Goal: Task Accomplishment & Management: Manage account settings

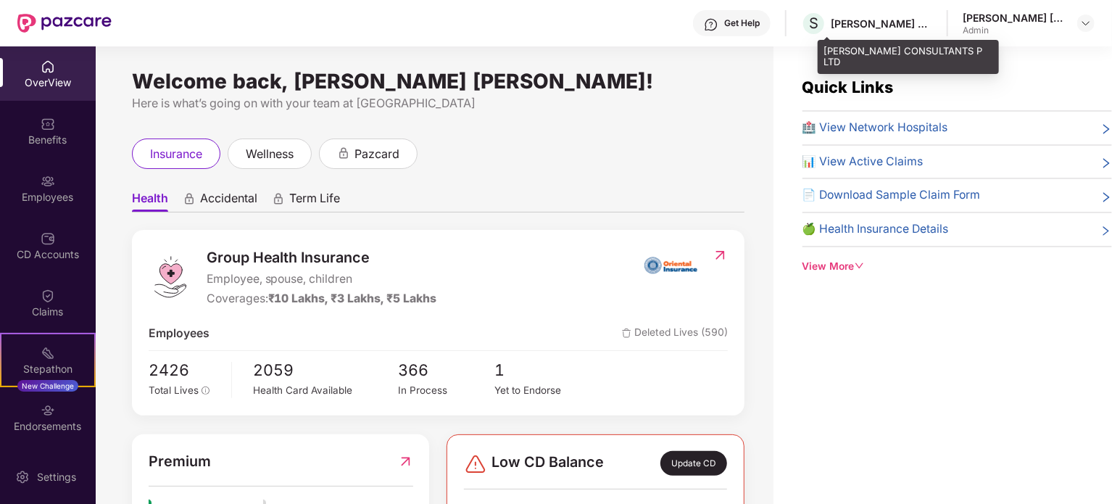
click at [908, 23] on div "[PERSON_NAME] CONSULTANTS P LTD" at bounding box center [881, 24] width 101 height 14
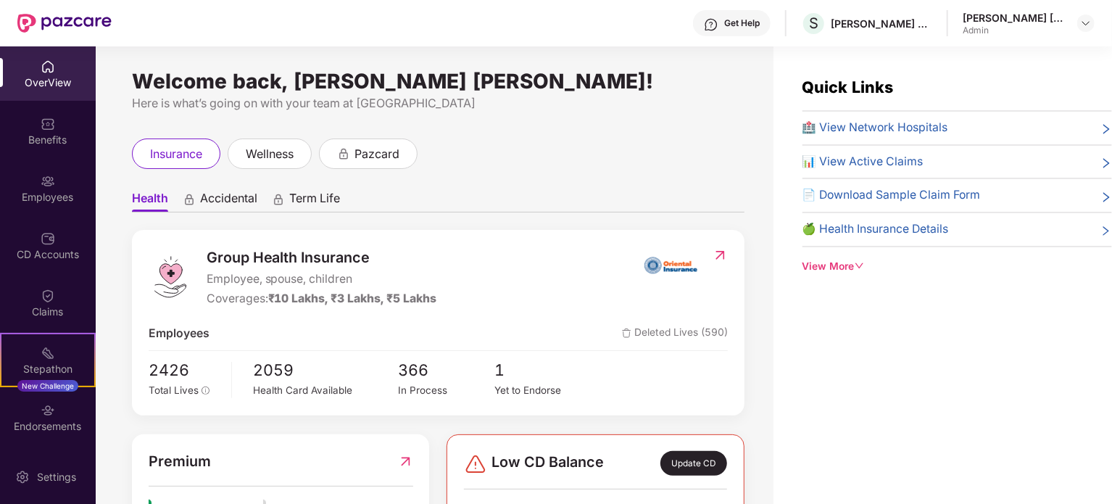
click at [1067, 20] on div "[PERSON_NAME] [PERSON_NAME] Admin" at bounding box center [1029, 23] width 132 height 25
click at [1085, 21] on img at bounding box center [1086, 23] width 12 height 12
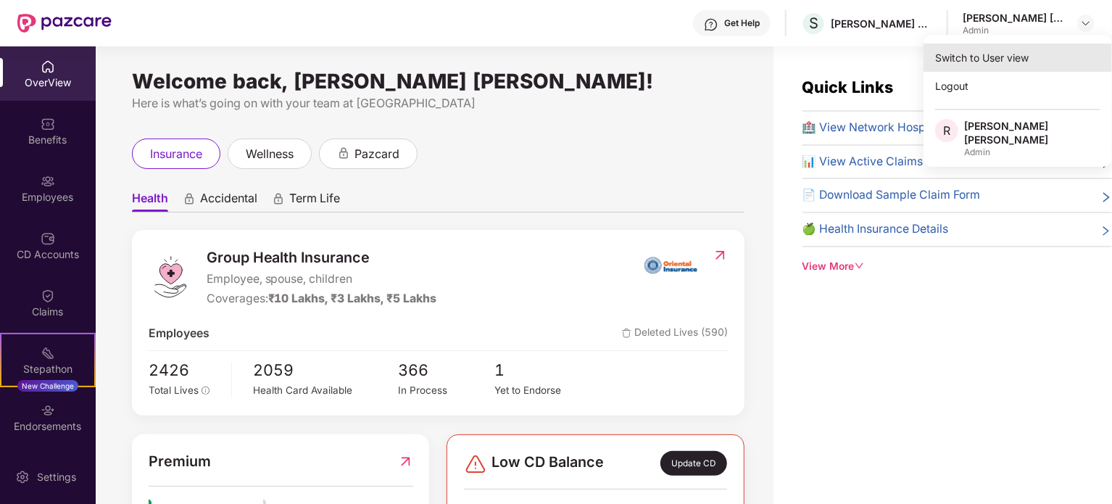
click at [1000, 60] on div "Switch to User view" at bounding box center [1018, 57] width 188 height 28
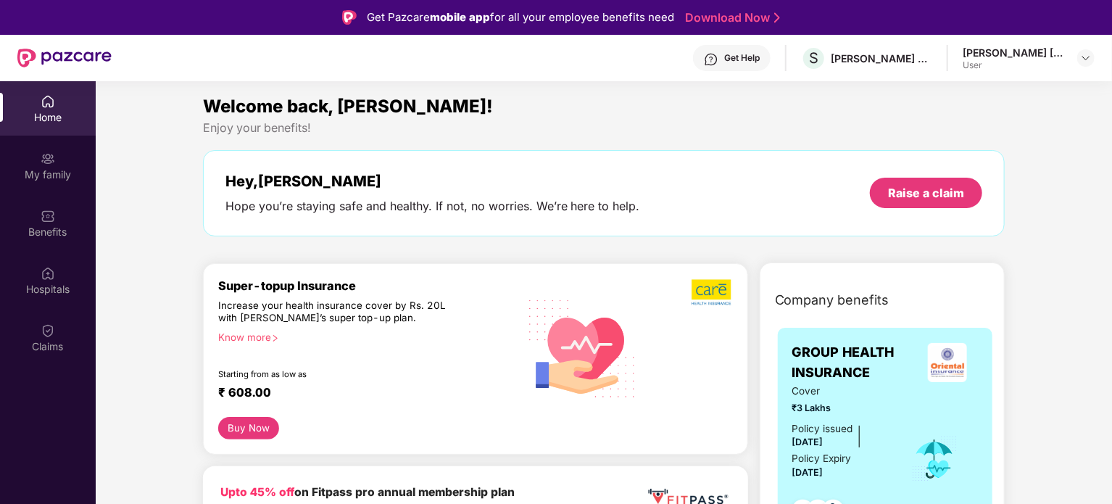
click at [1047, 56] on div "[PERSON_NAME] [PERSON_NAME]" at bounding box center [1013, 53] width 101 height 14
click at [1094, 60] on div at bounding box center [1085, 57] width 17 height 17
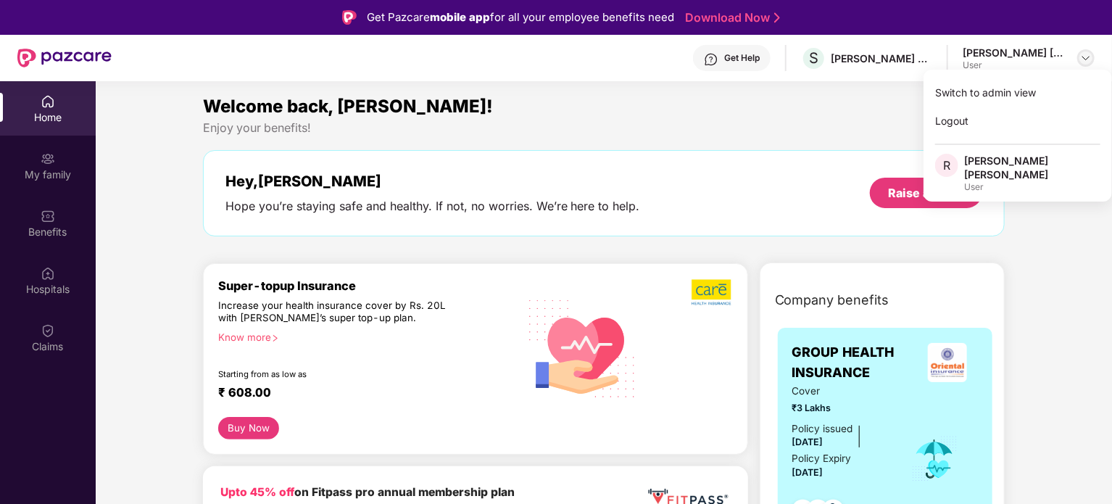
click at [1087, 59] on img at bounding box center [1086, 58] width 12 height 12
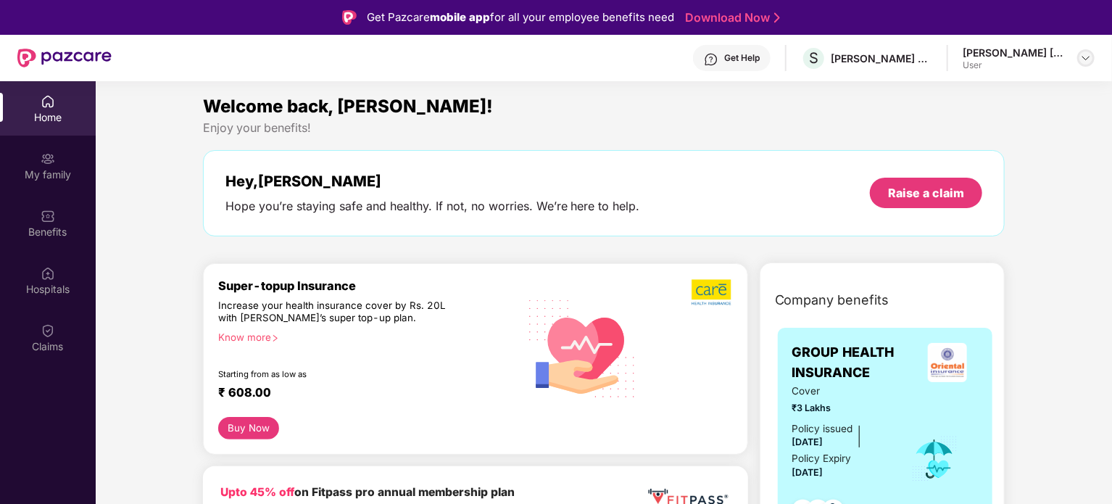
click at [1087, 51] on div at bounding box center [1085, 57] width 17 height 17
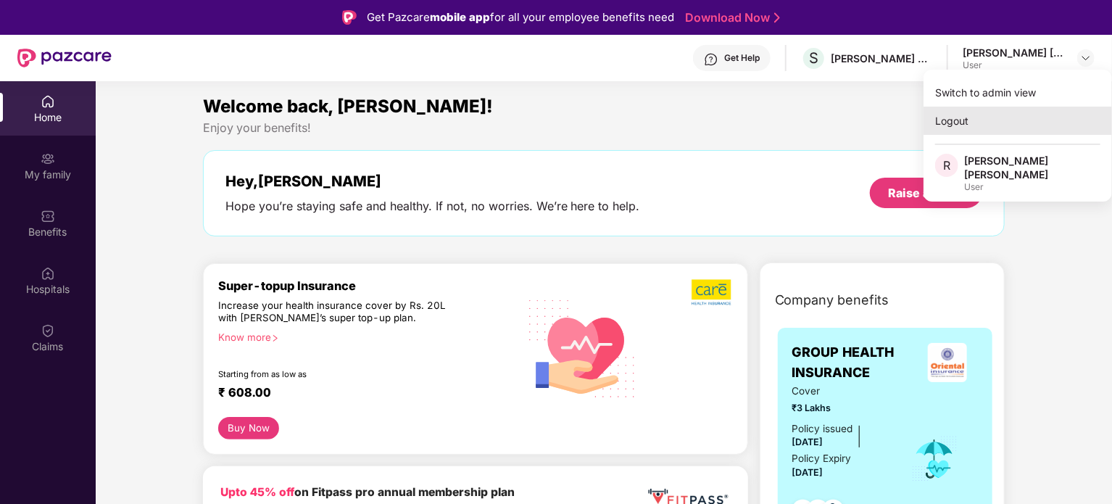
click at [981, 125] on div "Logout" at bounding box center [1018, 121] width 188 height 28
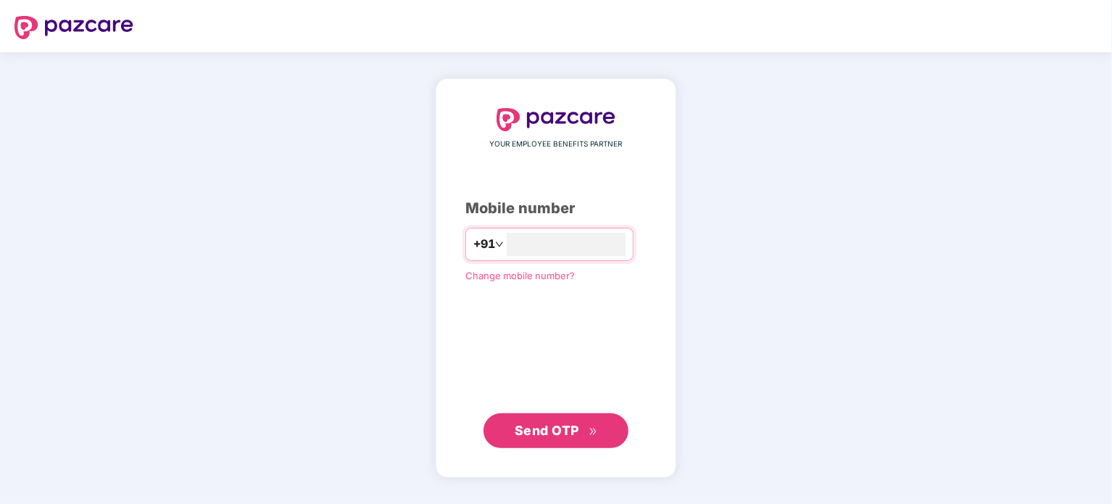
type input "*"
type input "**********"
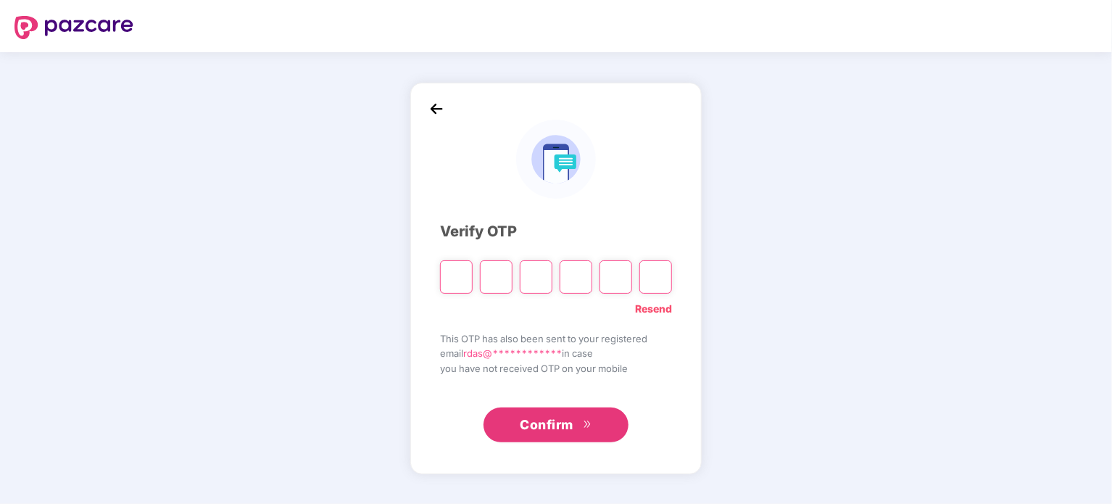
type input "*"
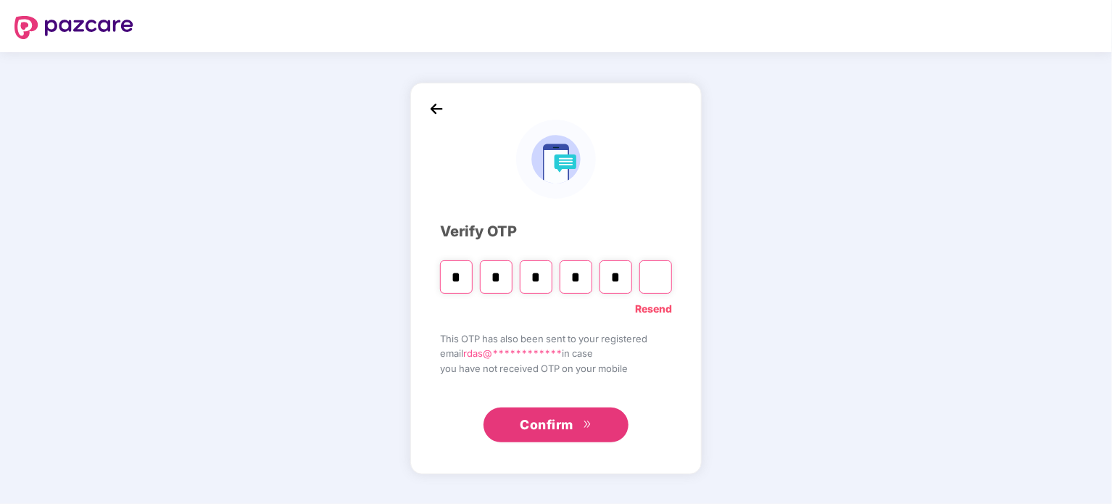
type input "*"
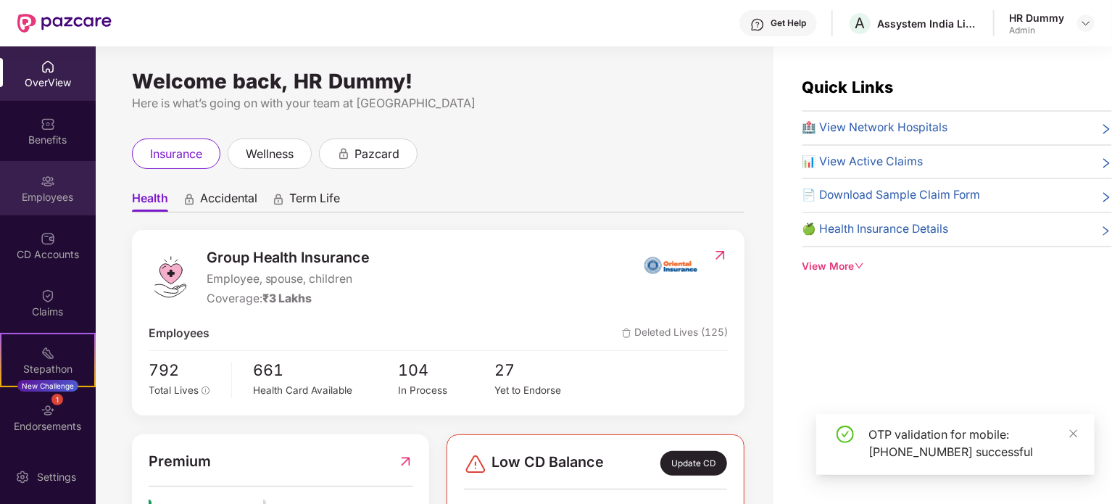
click at [46, 190] on div "Employees" at bounding box center [48, 197] width 96 height 14
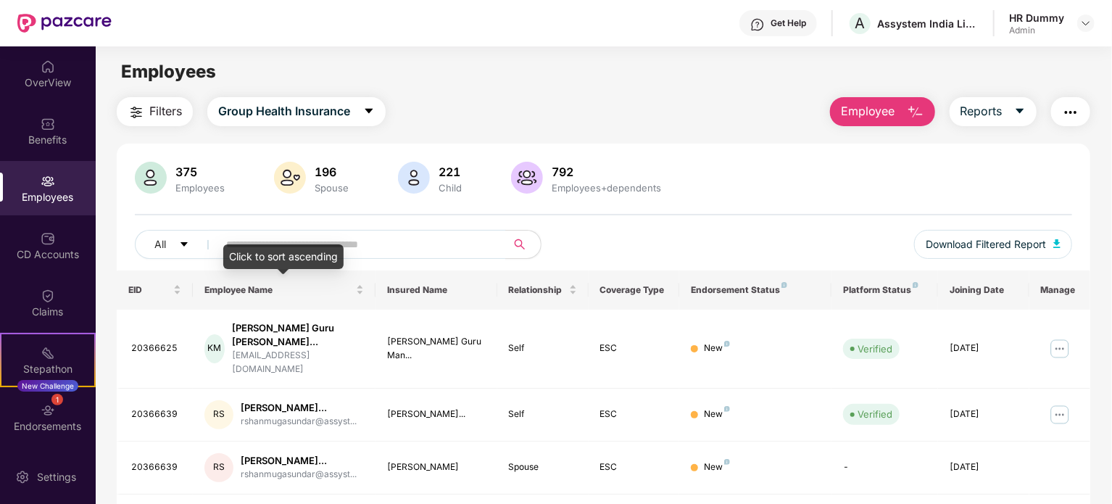
click at [253, 246] on div "Click to sort ascending" at bounding box center [283, 256] width 120 height 25
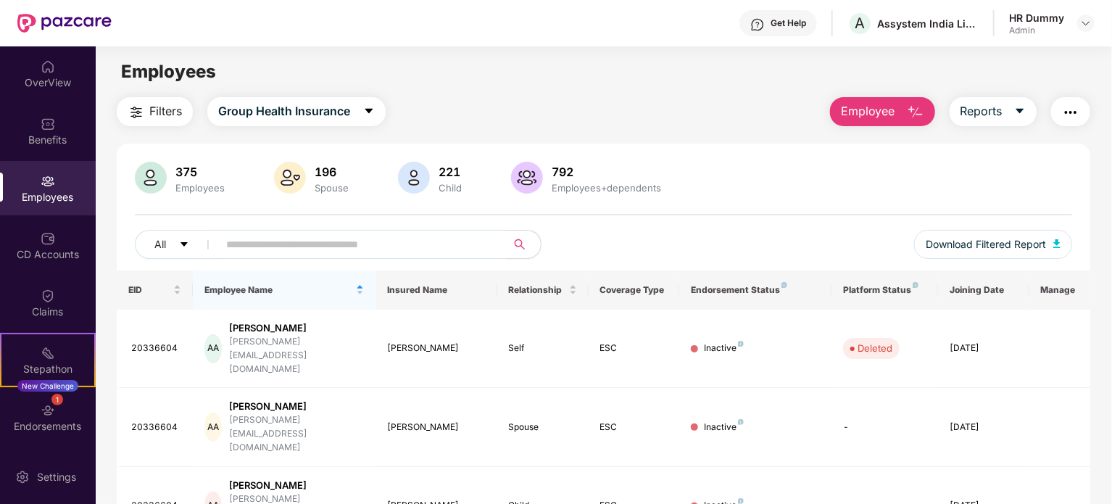
click at [257, 243] on input "text" at bounding box center [356, 244] width 260 height 22
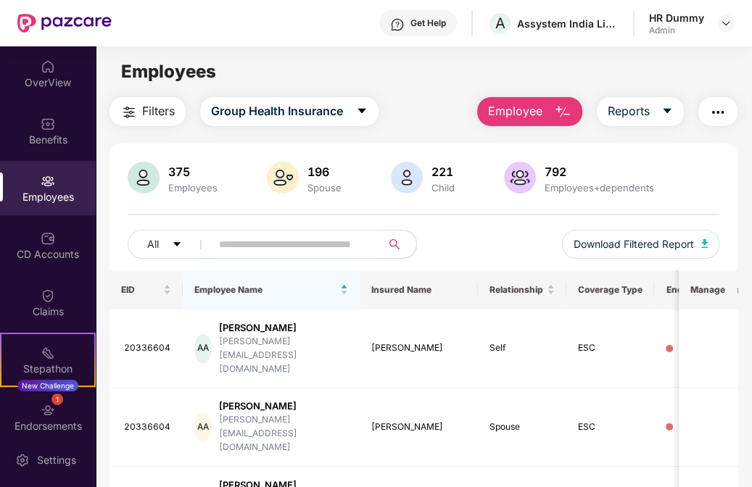
click at [262, 249] on input "text" at bounding box center [290, 244] width 143 height 22
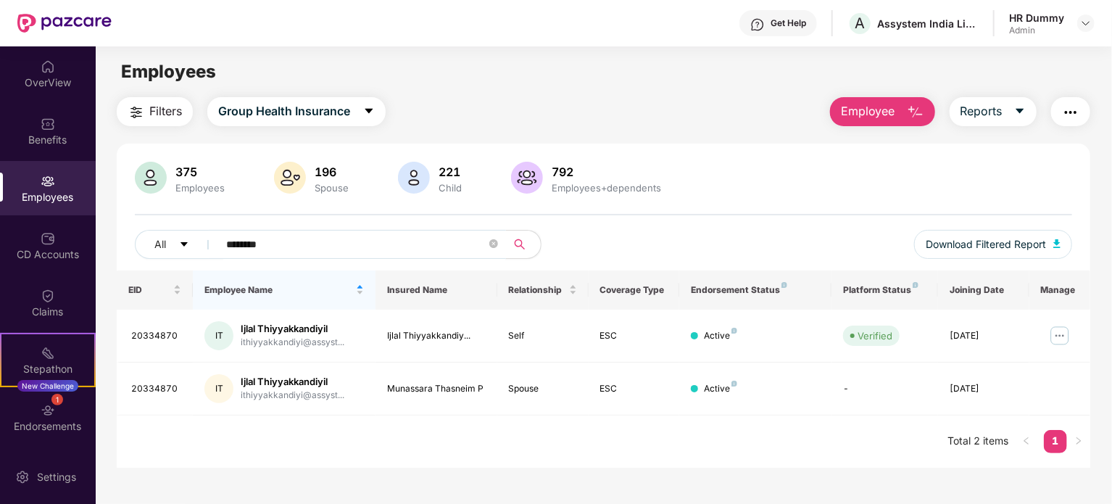
type input "********"
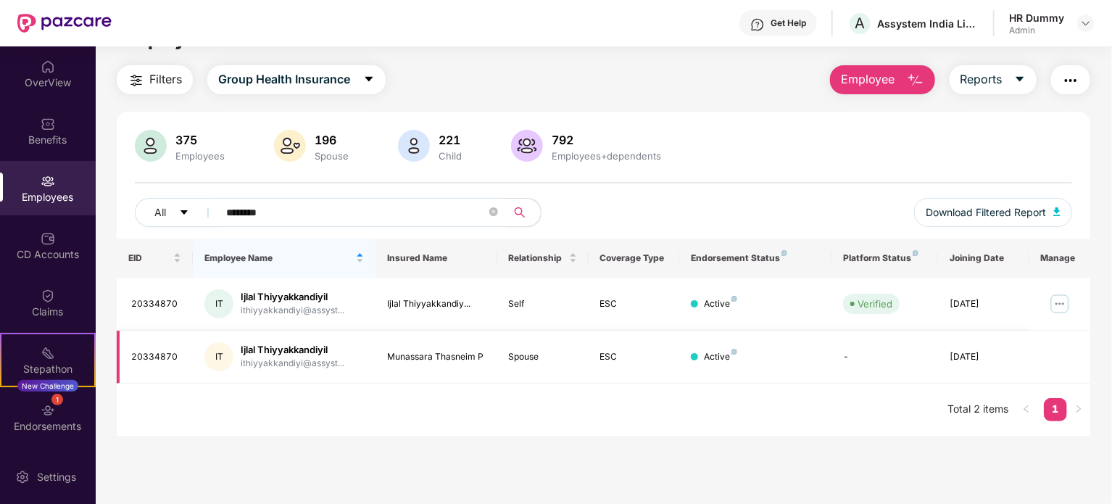
scroll to position [46, 0]
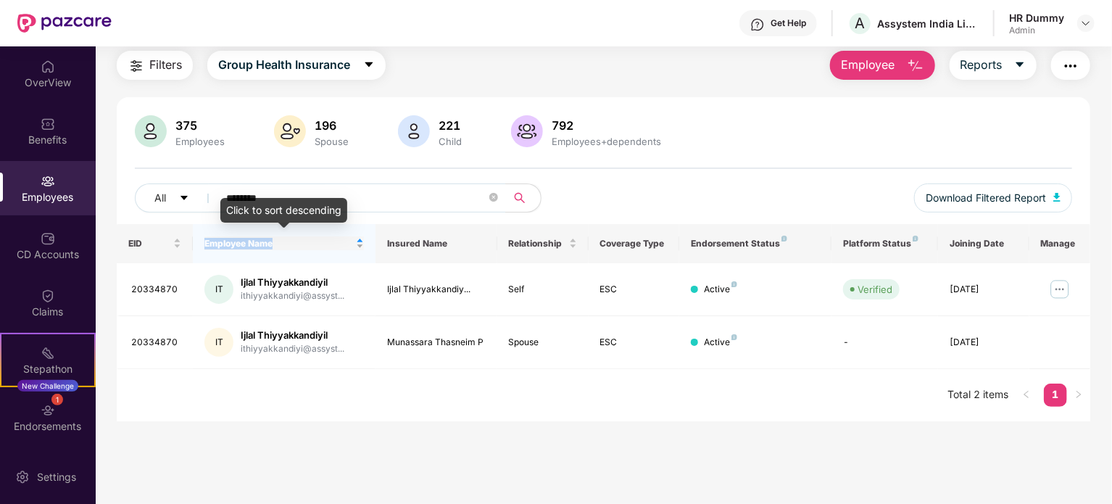
drag, startPoint x: 204, startPoint y: 241, endPoint x: 294, endPoint y: 247, distance: 90.9
click at [294, 247] on span "Employee Name" at bounding box center [278, 244] width 149 height 12
